Goal: Task Accomplishment & Management: Use online tool/utility

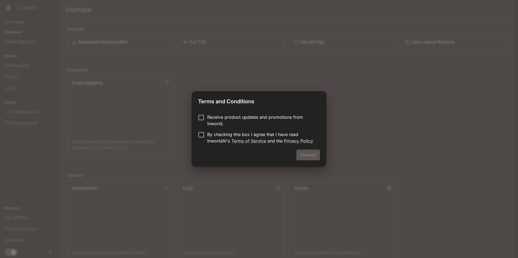
click at [257, 116] on p "Receive product updates and promotions from Inworld." at bounding box center [261, 120] width 108 height 13
click at [260, 137] on p "By checking this box I agree that I have read InworldAI's Terms of Service and …" at bounding box center [261, 137] width 108 height 13
click at [311, 153] on button "Proceed" at bounding box center [308, 155] width 24 height 11
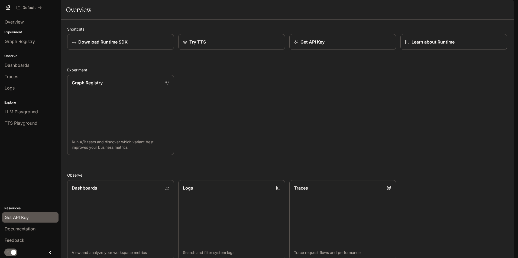
click at [18, 218] on span "Get API Key" at bounding box center [17, 218] width 24 height 7
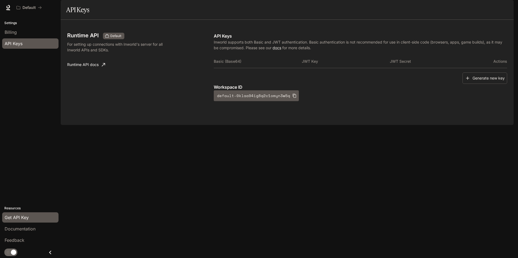
click at [482, 84] on button "Generate new key" at bounding box center [484, 79] width 45 height 12
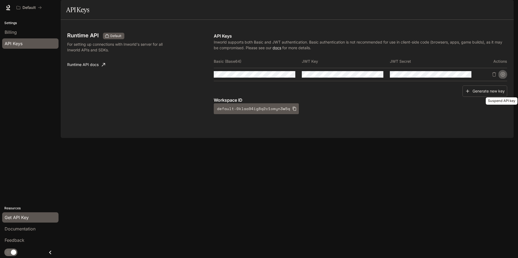
click at [503, 77] on icon "Suspend API key" at bounding box center [503, 74] width 4 height 4
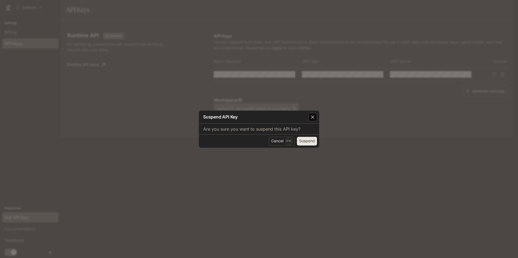
click at [315, 119] on icon "button" at bounding box center [312, 117] width 5 height 5
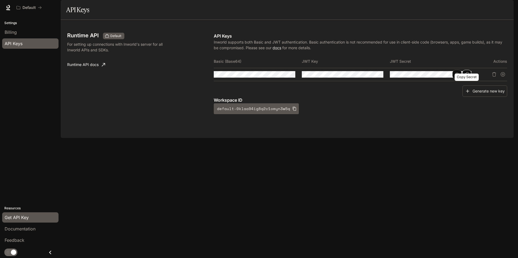
click at [468, 77] on icon "Copy Secret" at bounding box center [467, 74] width 4 height 4
click at [461, 79] on button "button" at bounding box center [456, 74] width 9 height 9
drag, startPoint x: 371, startPoint y: 89, endPoint x: 365, endPoint y: 89, distance: 6.2
click at [371, 79] on button "button" at bounding box center [368, 74] width 9 height 9
click at [280, 77] on icon "button" at bounding box center [281, 74] width 4 height 4
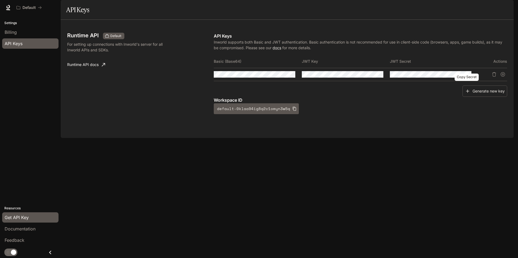
click at [0, 0] on button "Copy Secret" at bounding box center [0, 0] width 0 height 0
click at [433, 138] on div "Runtime API Default For setting up connections with Inworld's server for all In…" at bounding box center [287, 79] width 453 height 118
click at [292, 77] on icon "Copy Basic (Base64)" at bounding box center [291, 74] width 4 height 4
drag, startPoint x: 445, startPoint y: 161, endPoint x: 376, endPoint y: 96, distance: 94.5
click at [445, 138] on div "Runtime API Default For setting up connections with Inworld's server for all In…" at bounding box center [287, 79] width 453 height 118
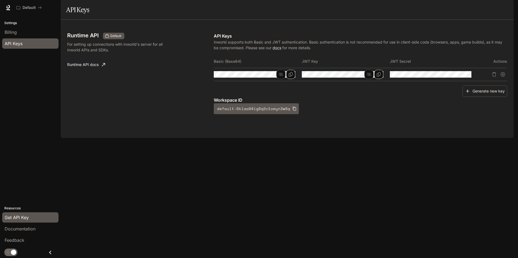
click at [377, 77] on icon "Copy Key" at bounding box center [379, 74] width 4 height 4
drag, startPoint x: 417, startPoint y: 177, endPoint x: 427, endPoint y: 112, distance: 66.0
click at [417, 138] on div "Runtime API Default For setting up connections with Inworld's server for all In…" at bounding box center [287, 79] width 453 height 118
click at [469, 77] on icon "Copy Secret" at bounding box center [467, 74] width 4 height 4
drag, startPoint x: 438, startPoint y: 165, endPoint x: 430, endPoint y: 163, distance: 8.1
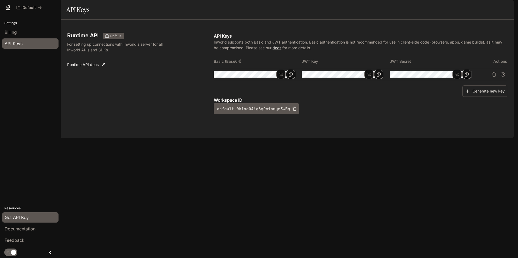
click at [438, 138] on div "Runtime API Default For setting up connections with Inworld's server for all In…" at bounding box center [287, 79] width 453 height 118
click at [290, 114] on button "default-0klaa94ig8q2c1omyn3w5q" at bounding box center [256, 108] width 85 height 11
click at [431, 138] on div "Runtime API Default For setting up connections with Inworld's server for all In…" at bounding box center [287, 79] width 453 height 118
click at [378, 77] on icon "Copy Key" at bounding box center [379, 74] width 4 height 4
drag, startPoint x: 419, startPoint y: 155, endPoint x: 335, endPoint y: 84, distance: 109.8
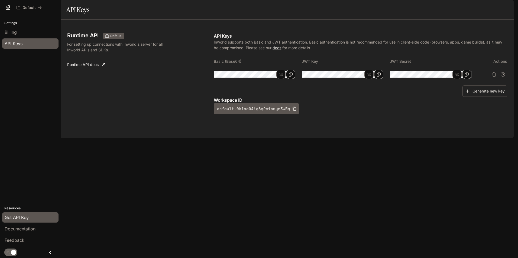
click at [418, 138] on div "Runtime API Default For setting up connections with Inworld's server for all In…" at bounding box center [287, 79] width 453 height 118
click at [292, 77] on icon "Copy Basic (Base64)" at bounding box center [291, 74] width 4 height 4
